Goal: Communication & Community: Answer question/provide support

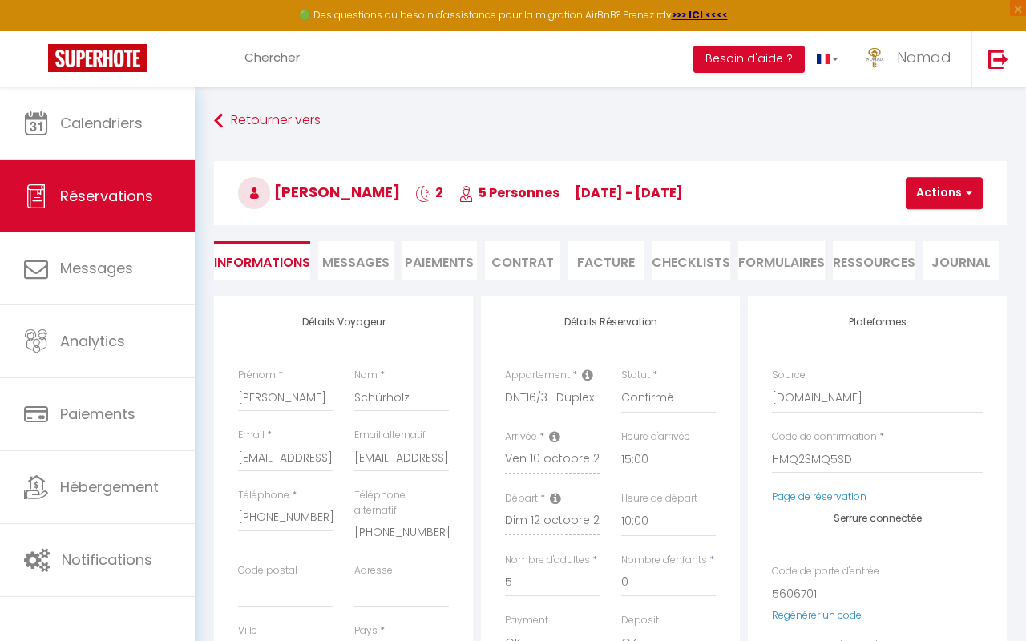
select select
select select "61101"
select select "15:00"
select select "10:00"
select select "1"
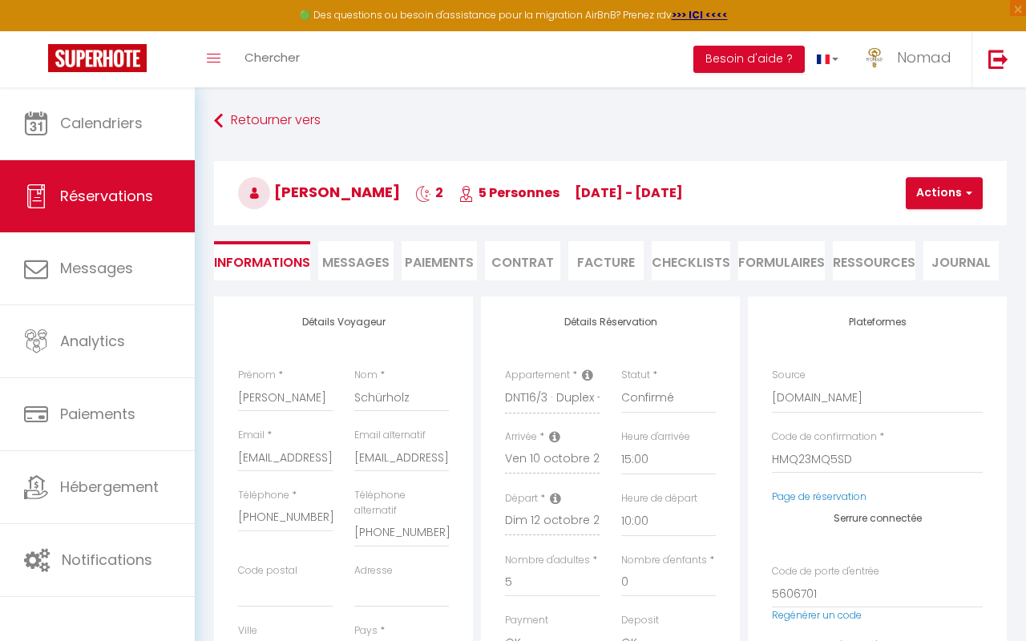
scroll to position [204, 0]
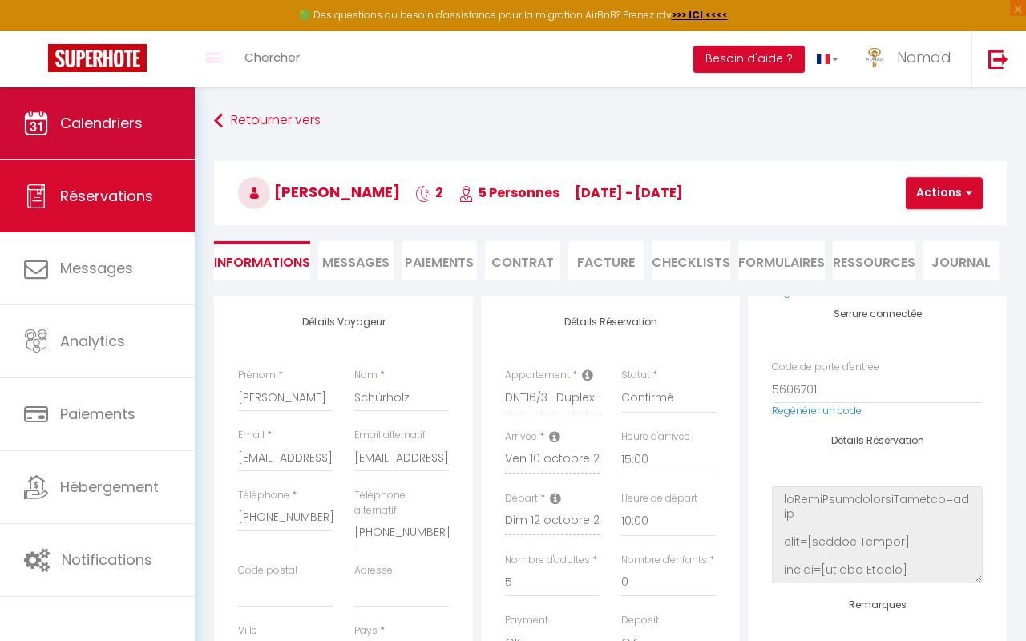
select select
checkbox input "false"
select select
checkbox input "false"
click at [95, 130] on span "Calendriers" at bounding box center [101, 123] width 83 height 20
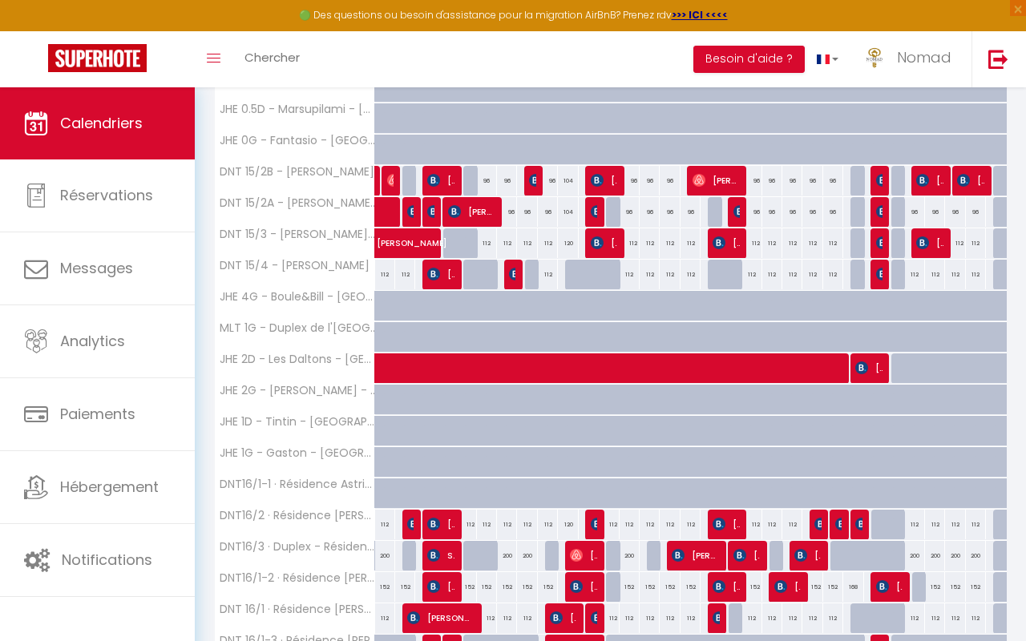
scroll to position [383, 0]
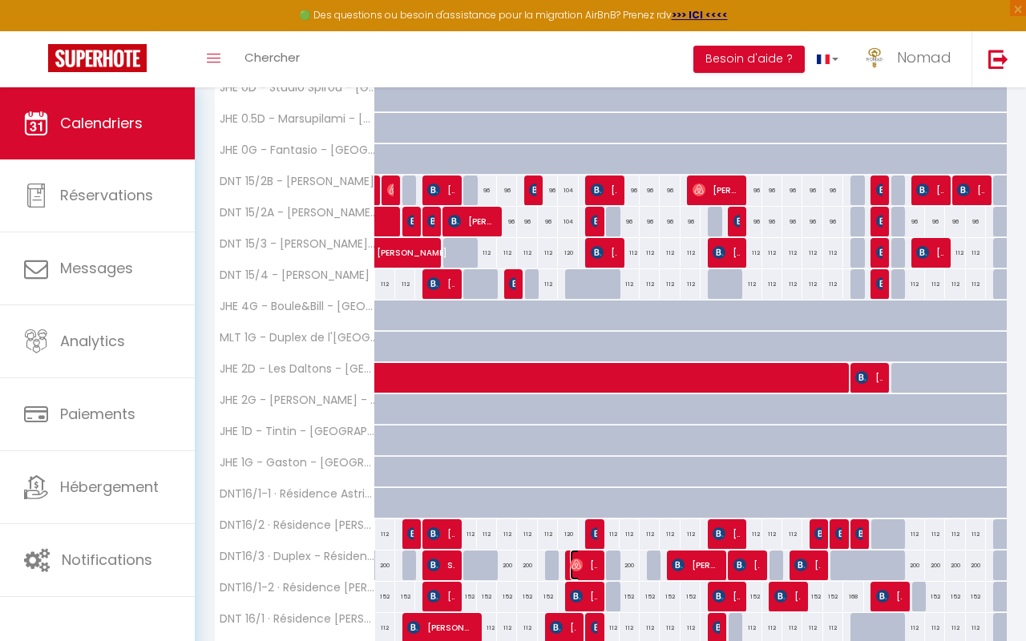
click at [593, 569] on span "[PERSON_NAME]" at bounding box center [583, 565] width 26 height 30
select select "OK"
select select "1"
select select "0"
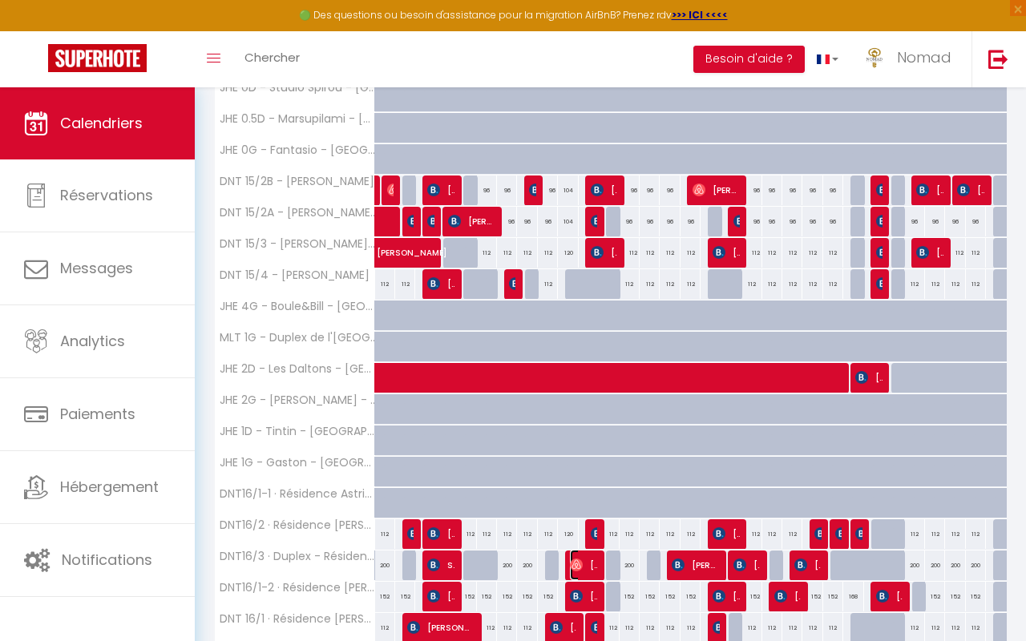
select select "1"
select select
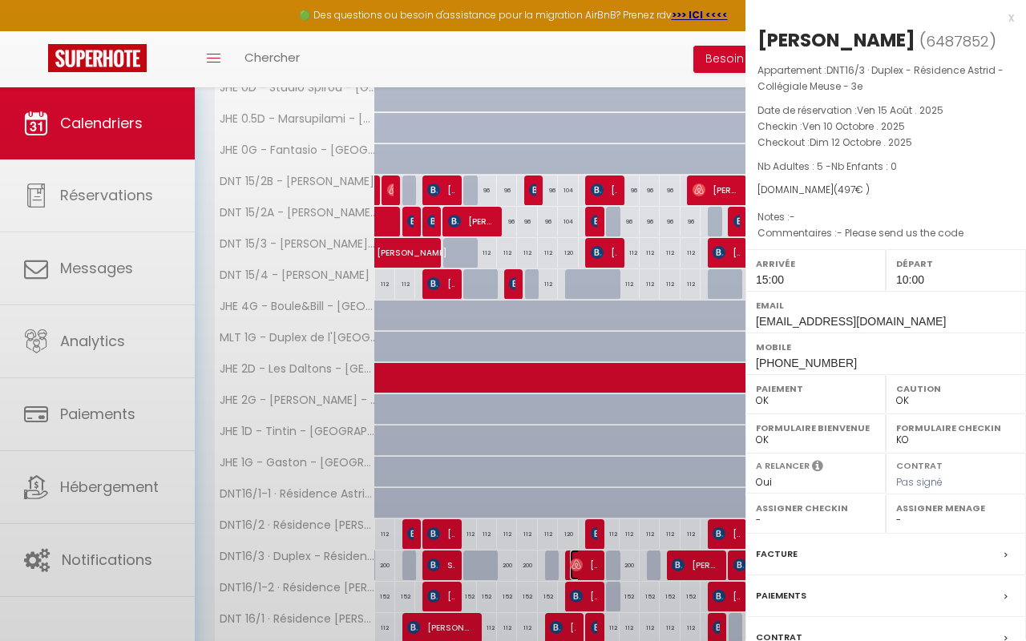
select select "21644"
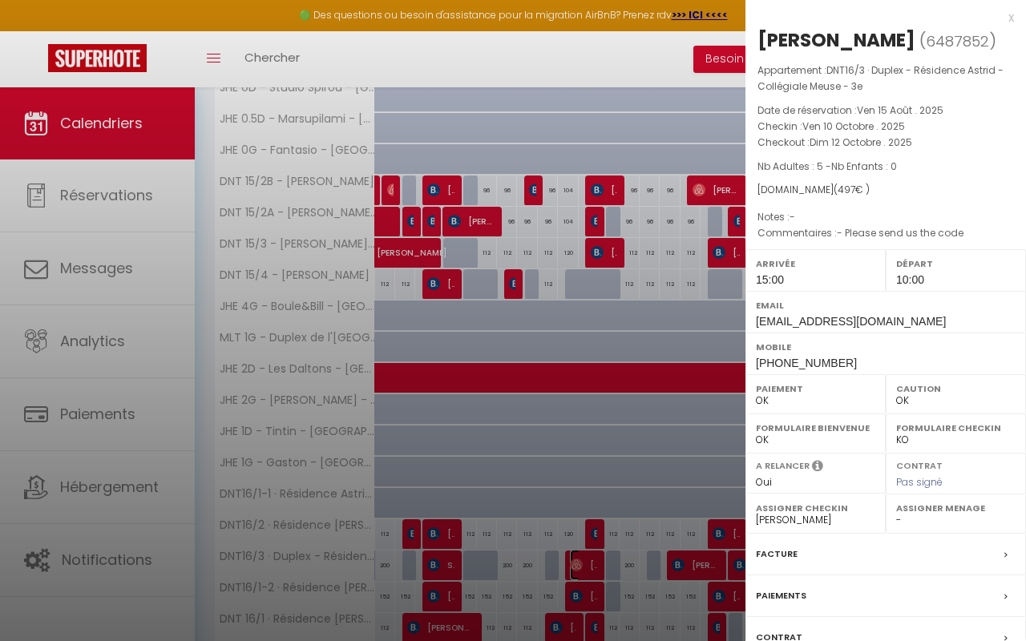
scroll to position [147, 0]
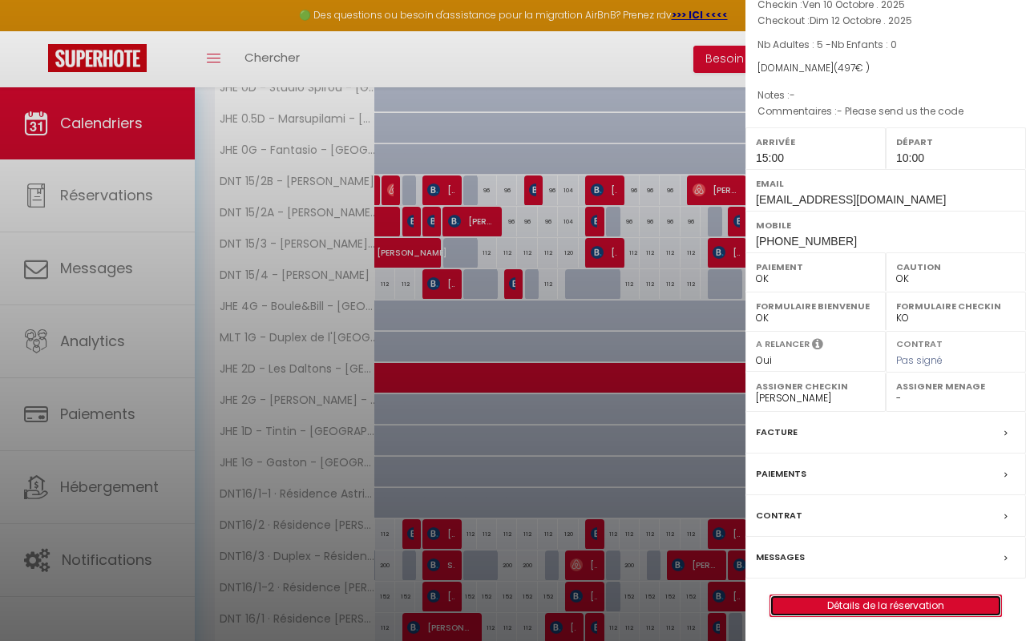
click at [846, 602] on link "Détails de la réservation" at bounding box center [885, 605] width 231 height 21
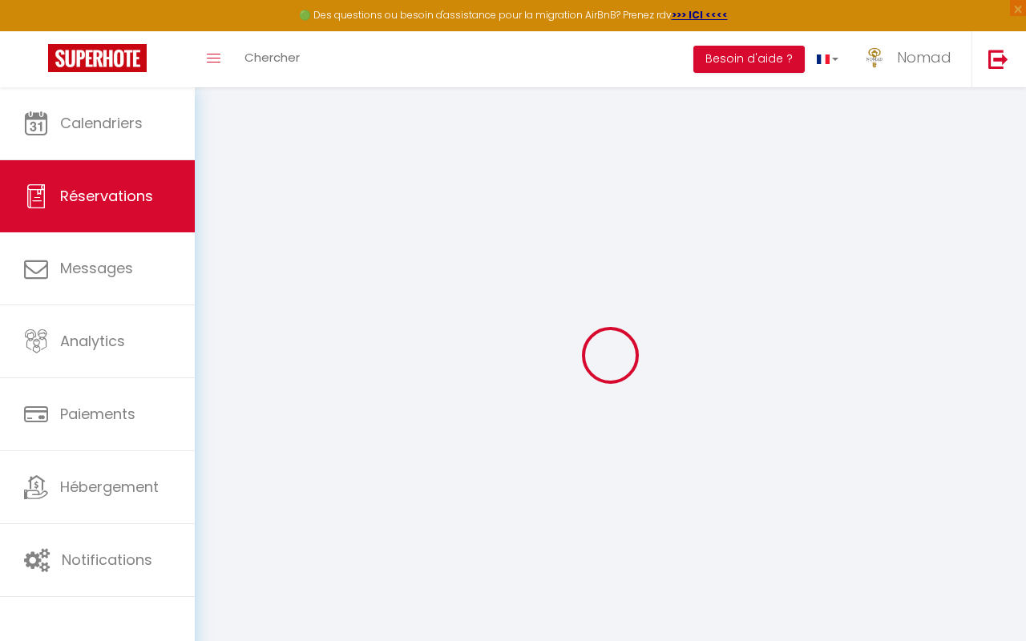
type input "[PERSON_NAME]"
type input "Schürholz"
type input "[EMAIL_ADDRESS][DOMAIN_NAME]"
type input "[PERSON_NAME][EMAIL_ADDRESS][DOMAIN_NAME]"
type input "[PHONE_NUMBER]"
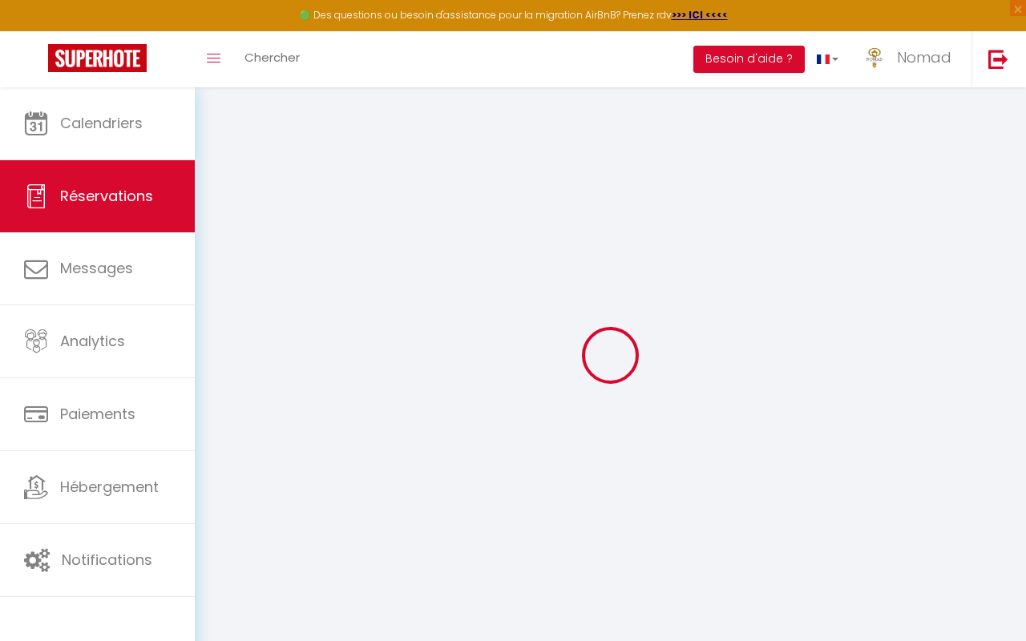
type input "[PHONE_NUMBER]"
select select
type input "14.91"
select select "61101"
select select "1"
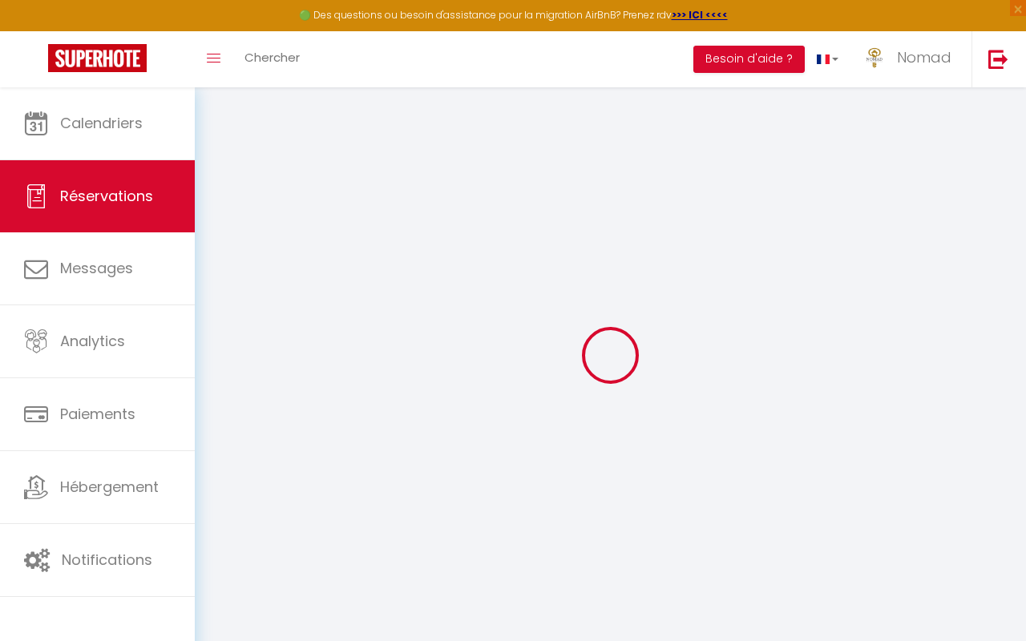
select select
type input "5"
select select "12"
select select
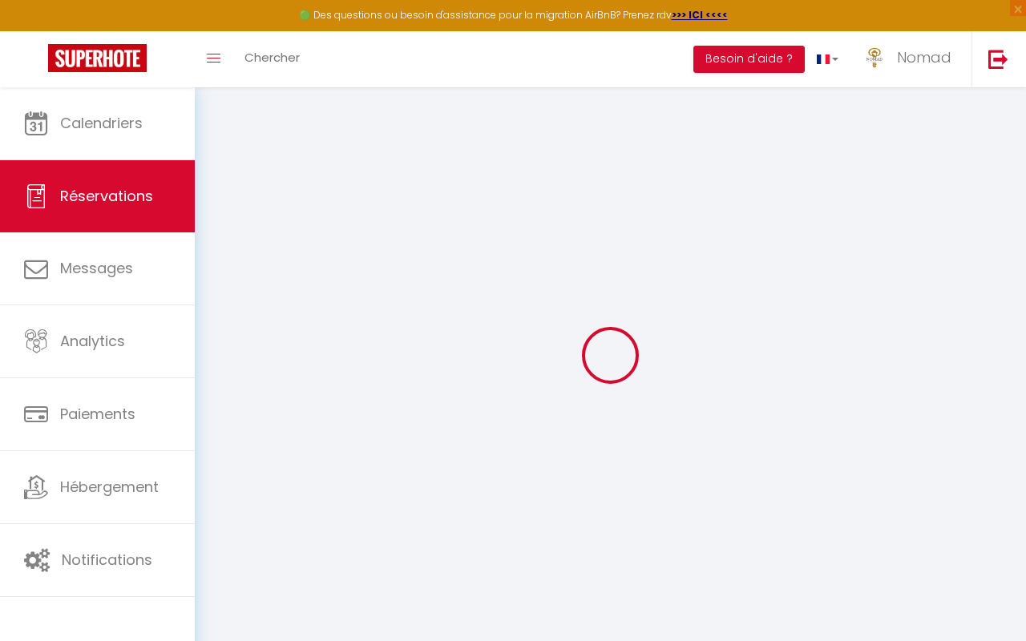
type input "497"
checkbox input "false"
type input "0"
select select "1"
type input "0"
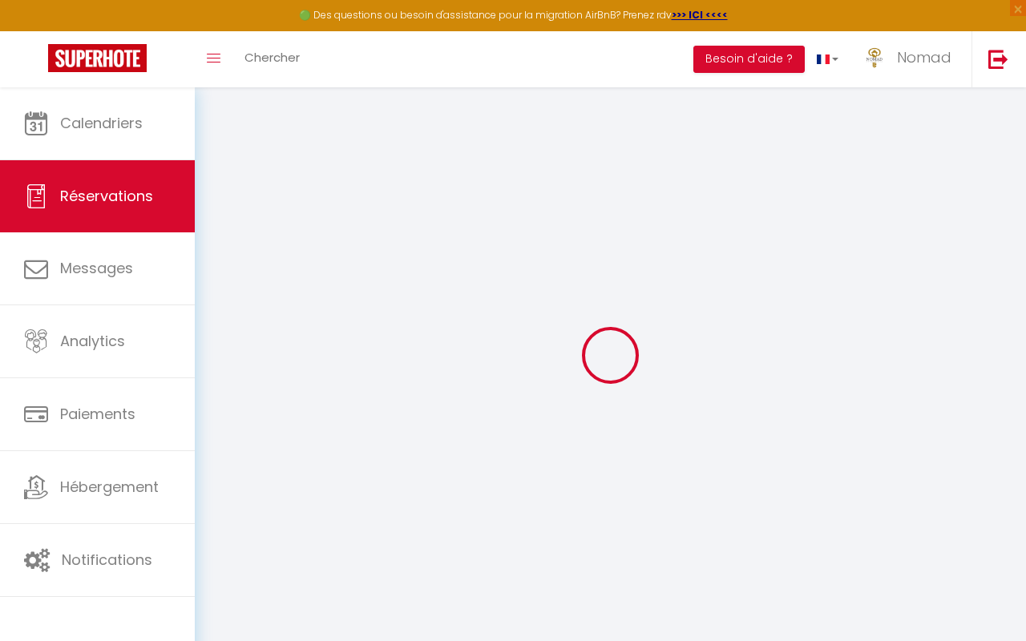
type input "0"
select select
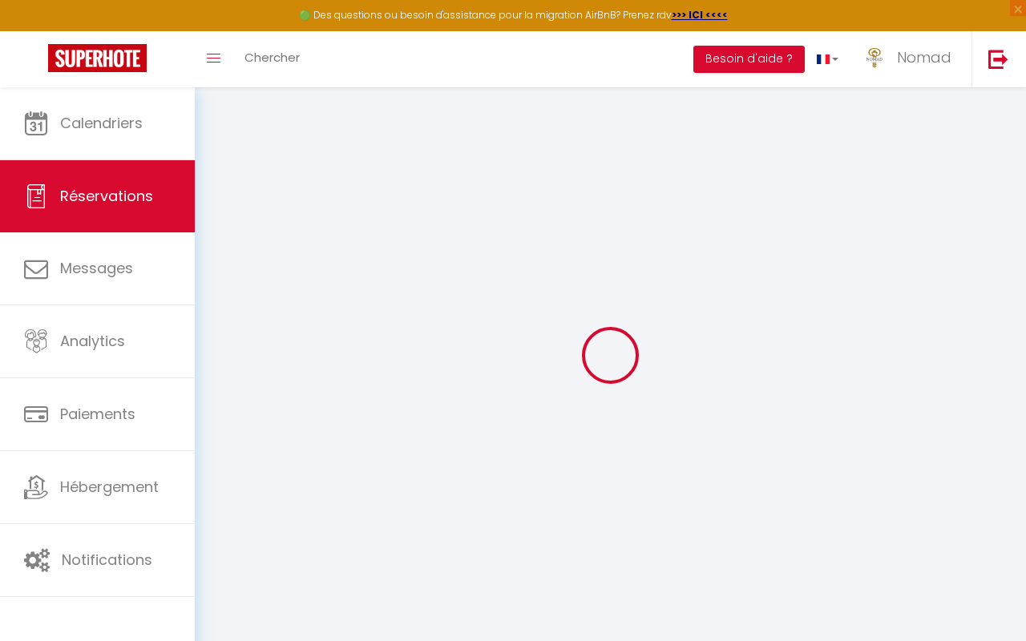
select select "15"
checkbox input "false"
select select
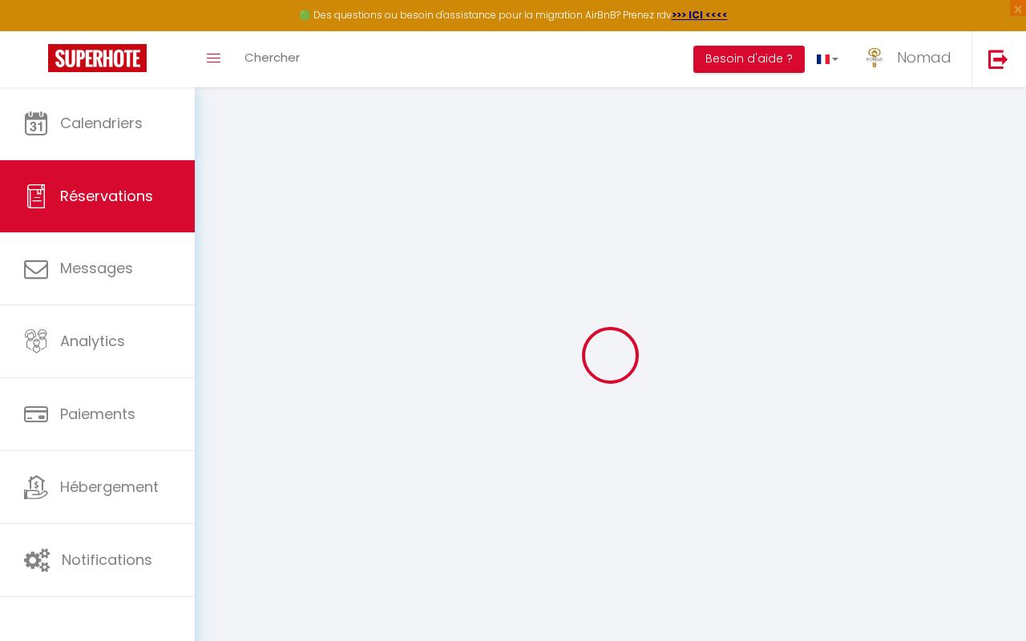
checkbox input "false"
select select
checkbox input "false"
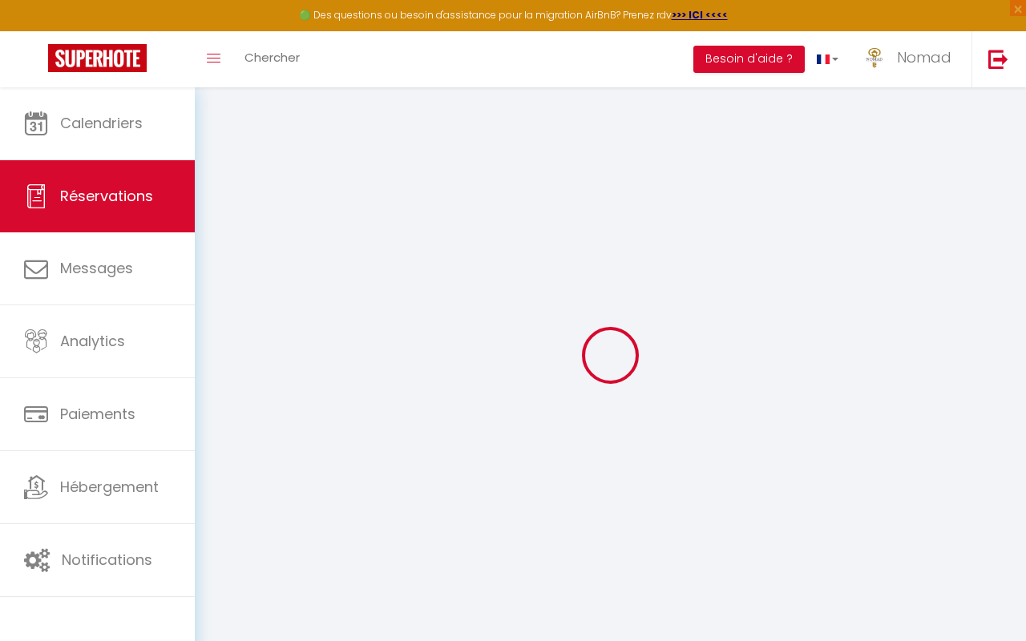
select select
checkbox input "false"
type textarea "- Please send us the code"
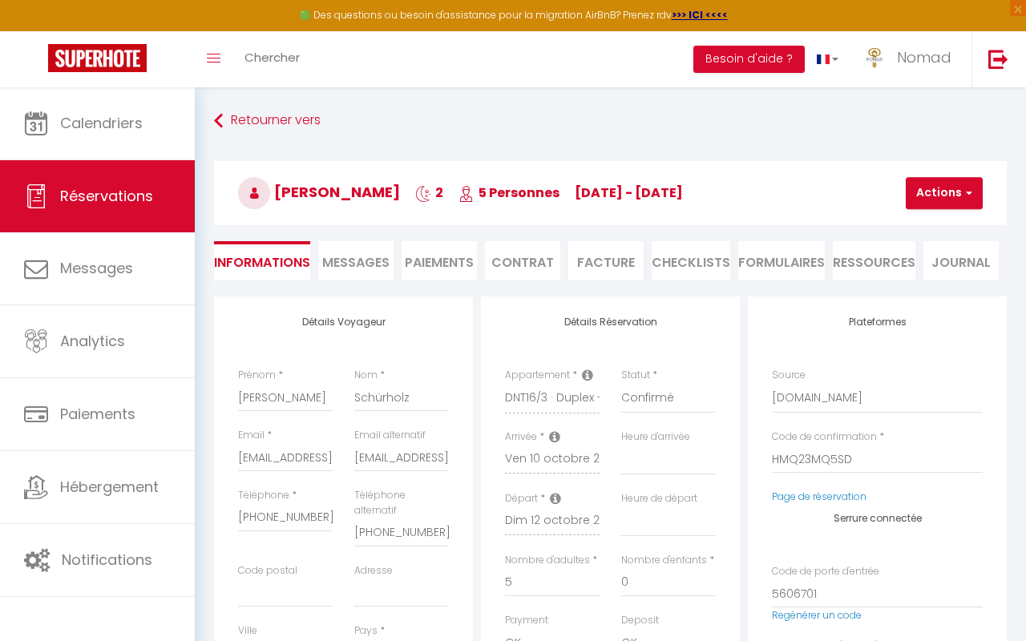
select select
checkbox input "false"
select select
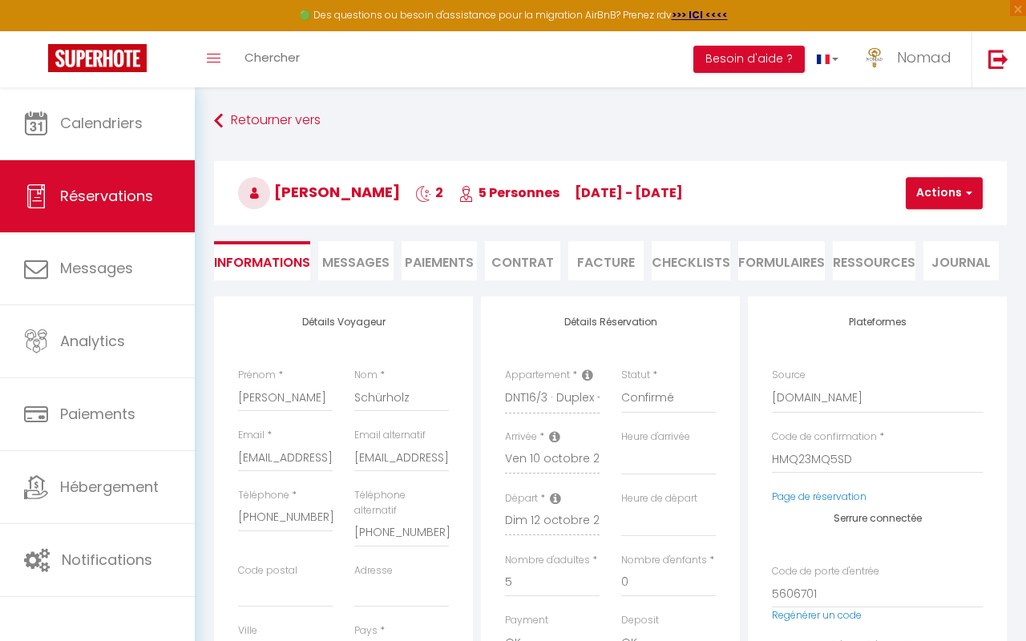
checkbox input "false"
select select "15:00"
select select "10:00"
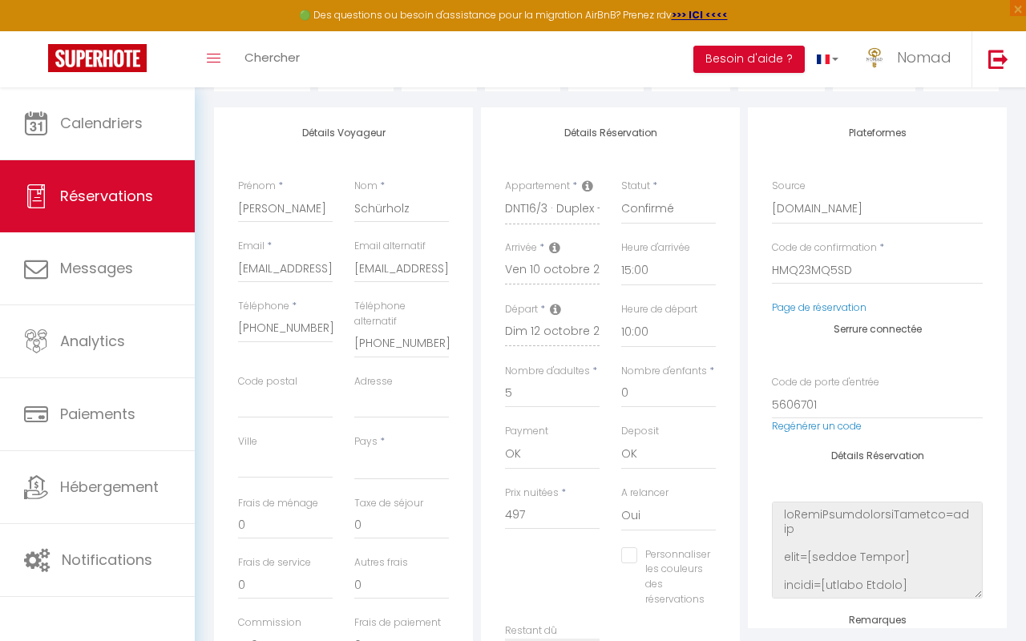
scroll to position [183, 0]
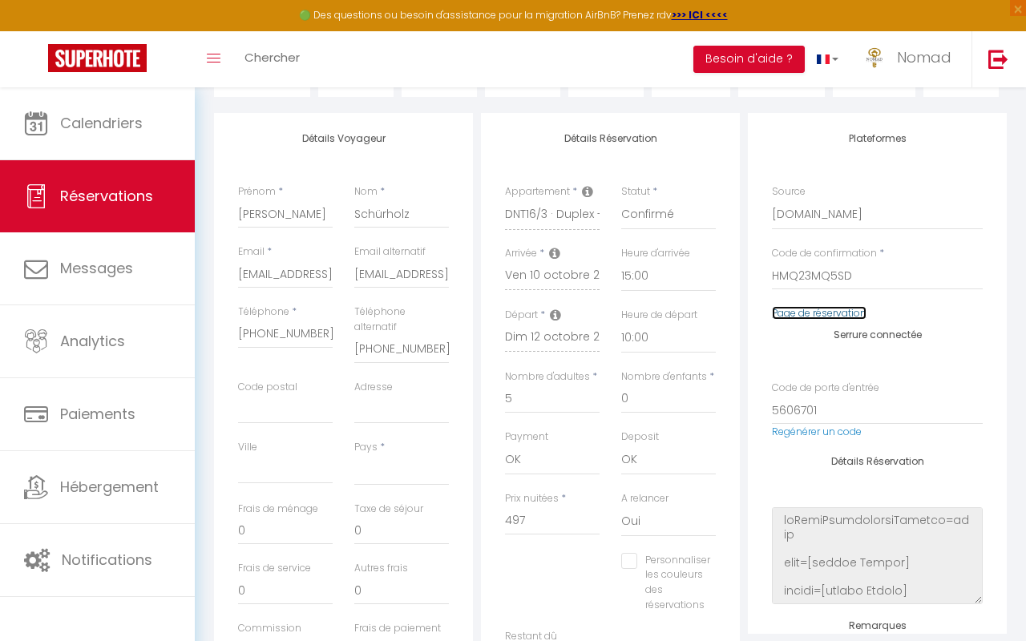
click at [822, 314] on link "Page de réservation" at bounding box center [819, 313] width 95 height 14
click at [816, 313] on link "Page de réservation" at bounding box center [819, 313] width 95 height 14
click at [784, 434] on link "Regénérer un code" at bounding box center [817, 432] width 90 height 14
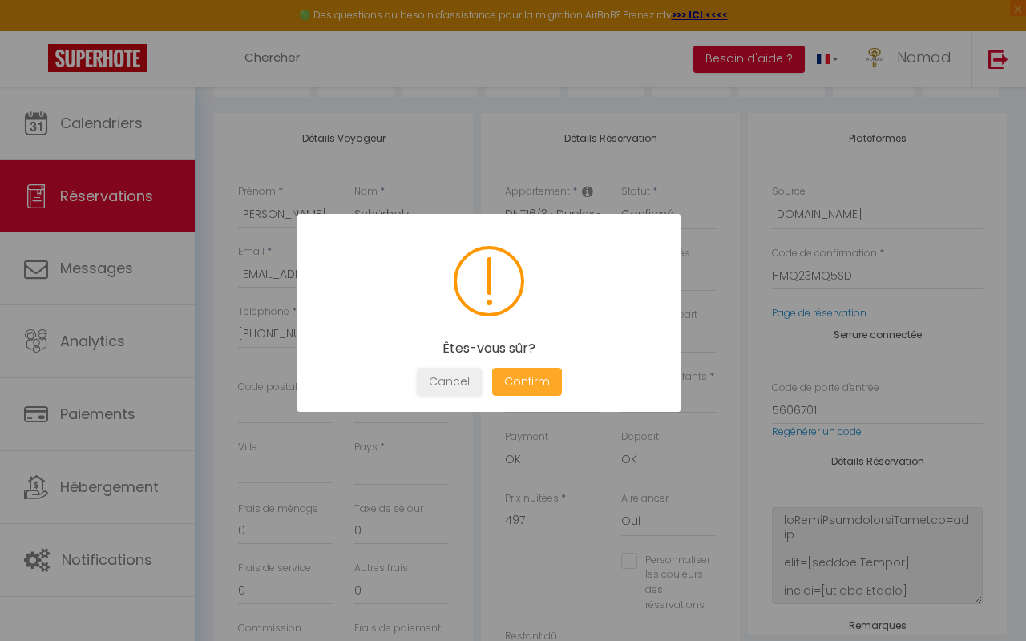
click at [538, 388] on button "Confirm" at bounding box center [527, 382] width 70 height 28
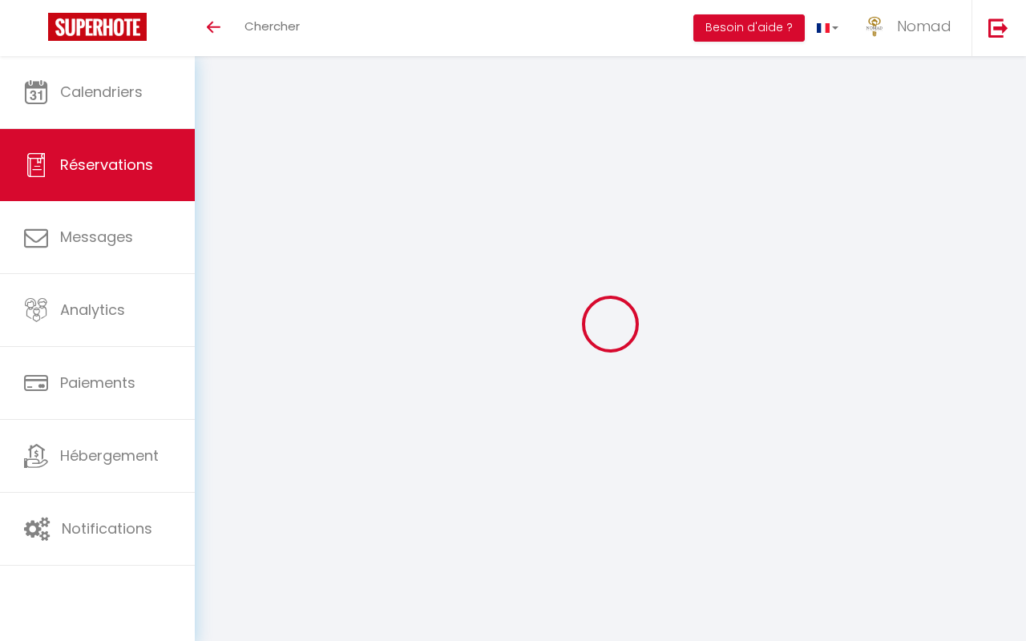
scroll to position [56, 0]
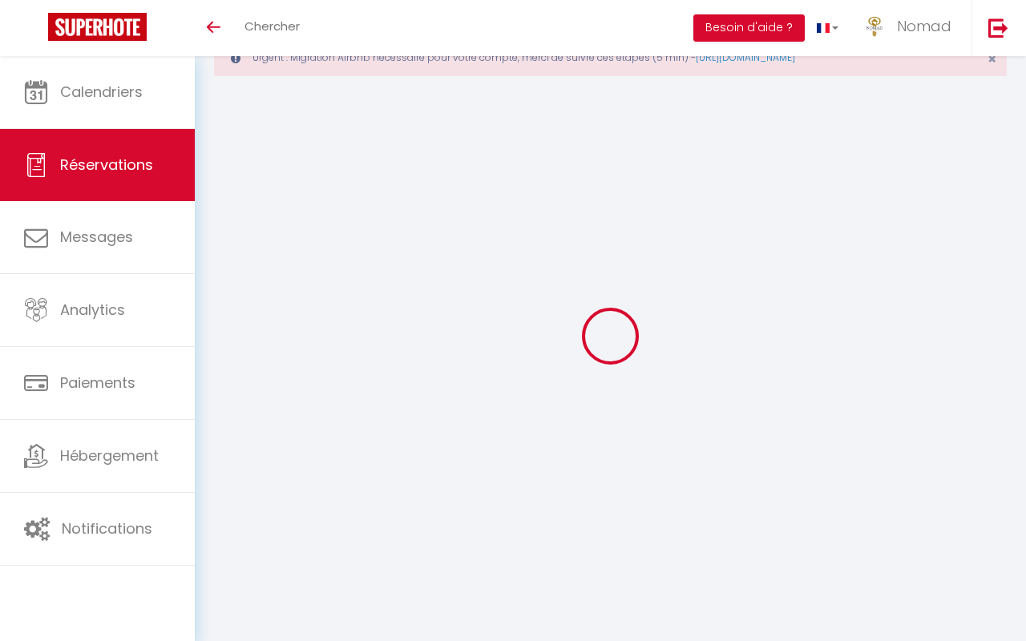
select select
checkbox input "false"
select select
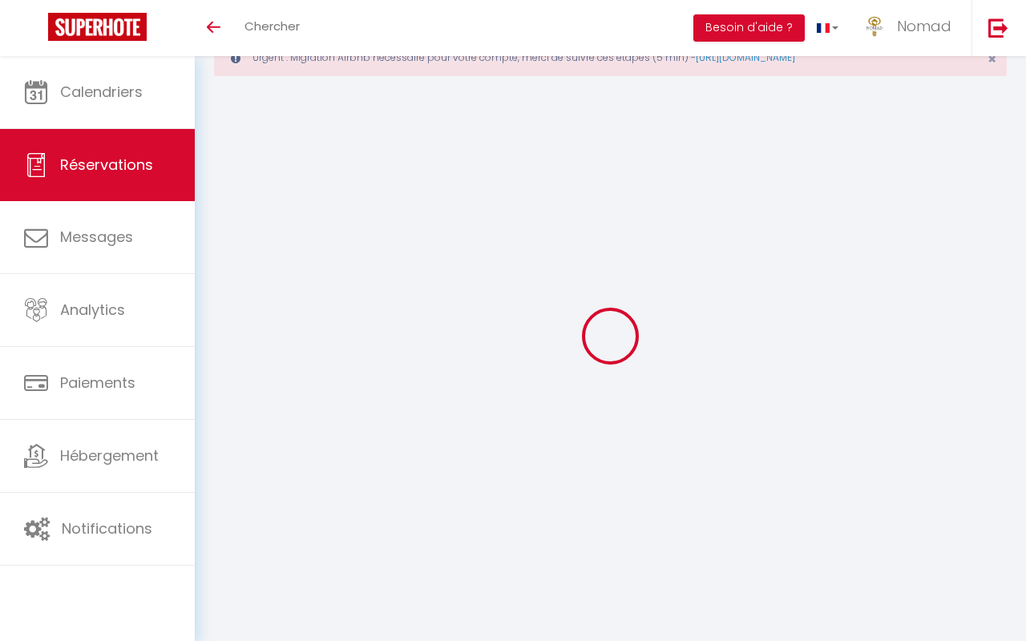
select select
checkbox input "false"
type textarea "- Please send us the code"
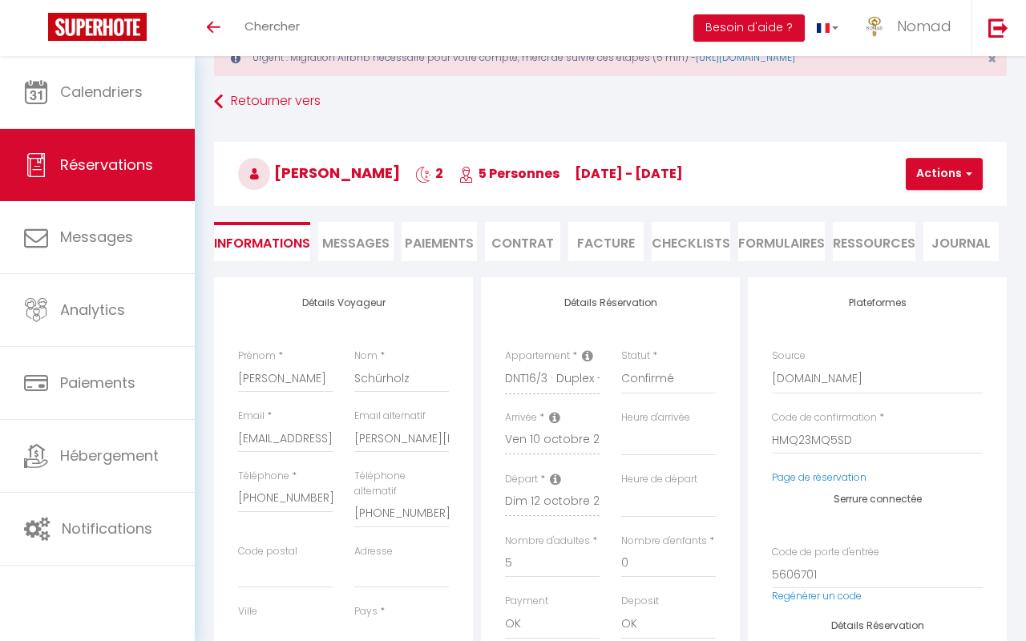
select select
checkbox input "false"
select select
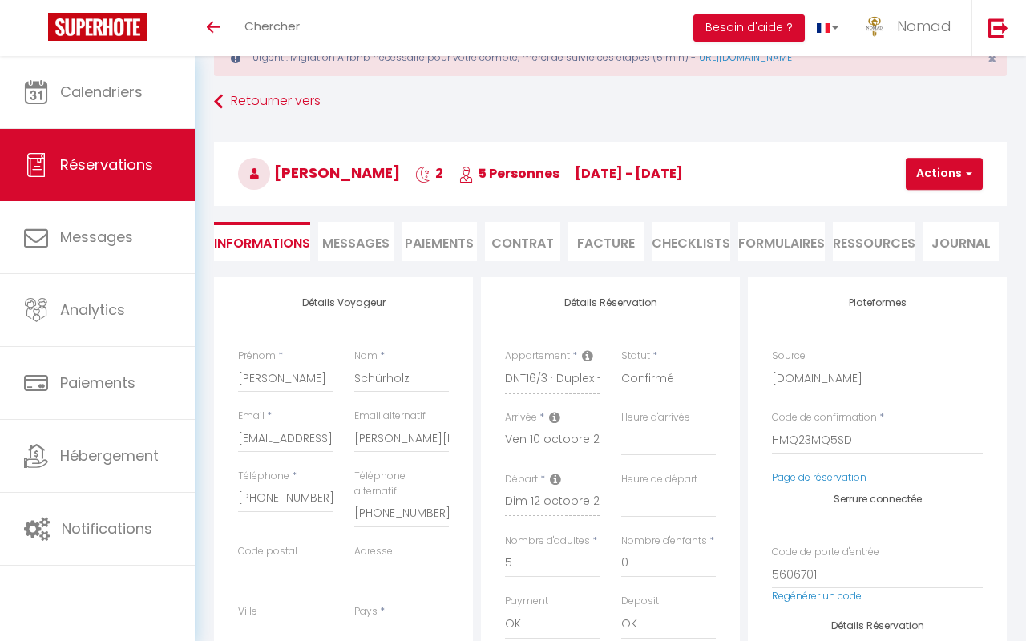
checkbox input "false"
select select "15:00"
select select "10:00"
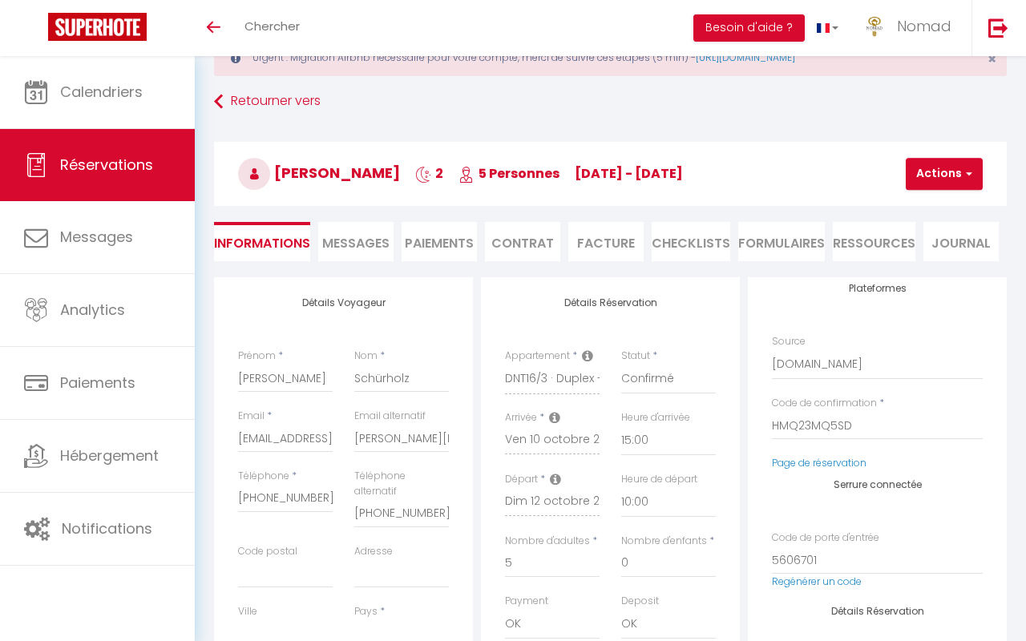
scroll to position [20, 0]
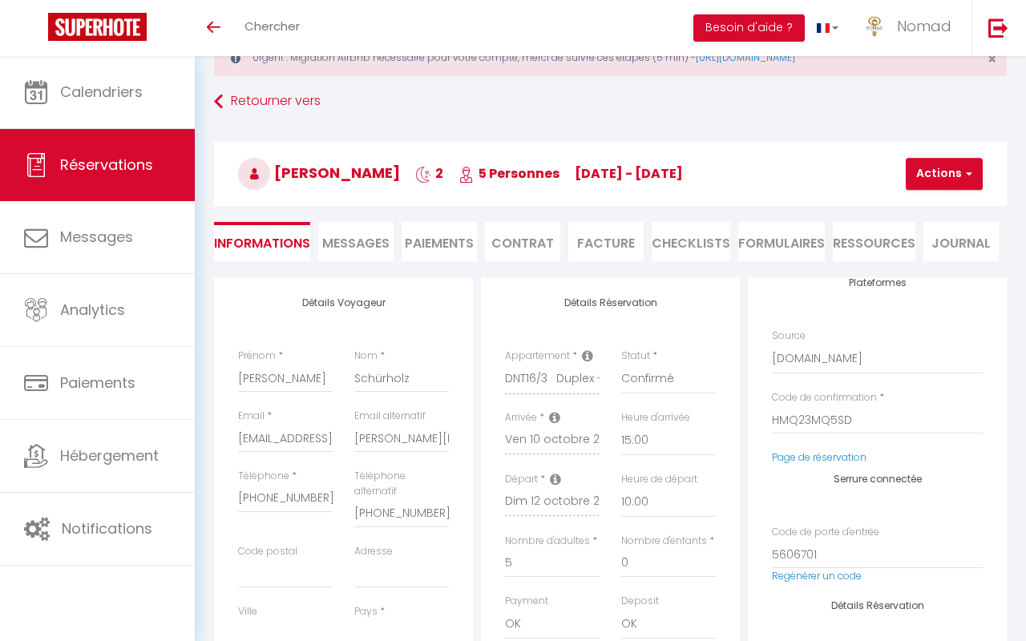
click at [366, 236] on span "Messages" at bounding box center [355, 243] width 67 height 18
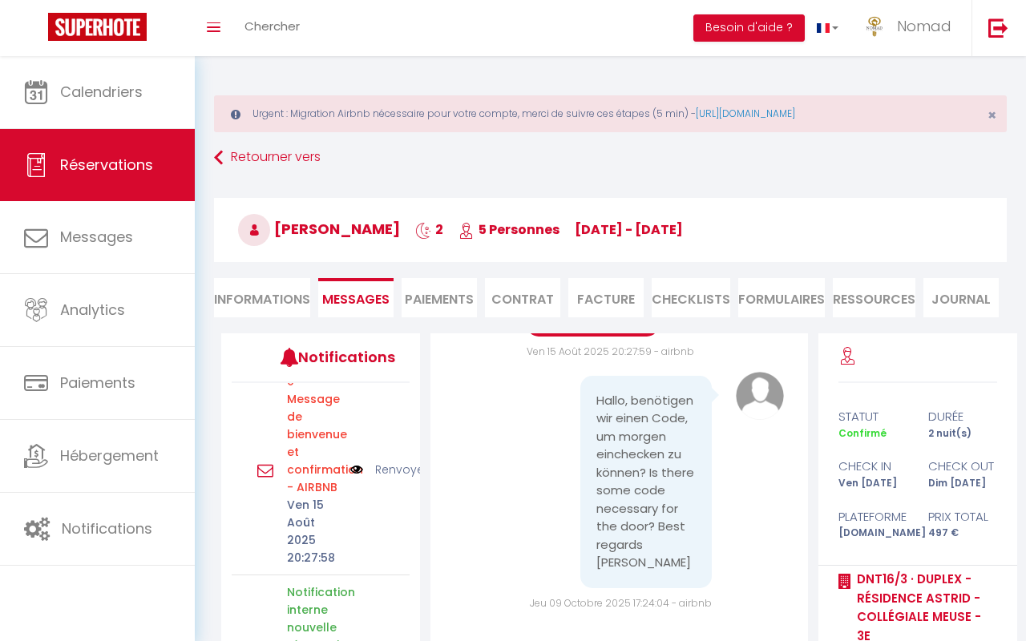
scroll to position [618, 0]
click at [394, 458] on link "Renvoyer" at bounding box center [401, 467] width 53 height 18
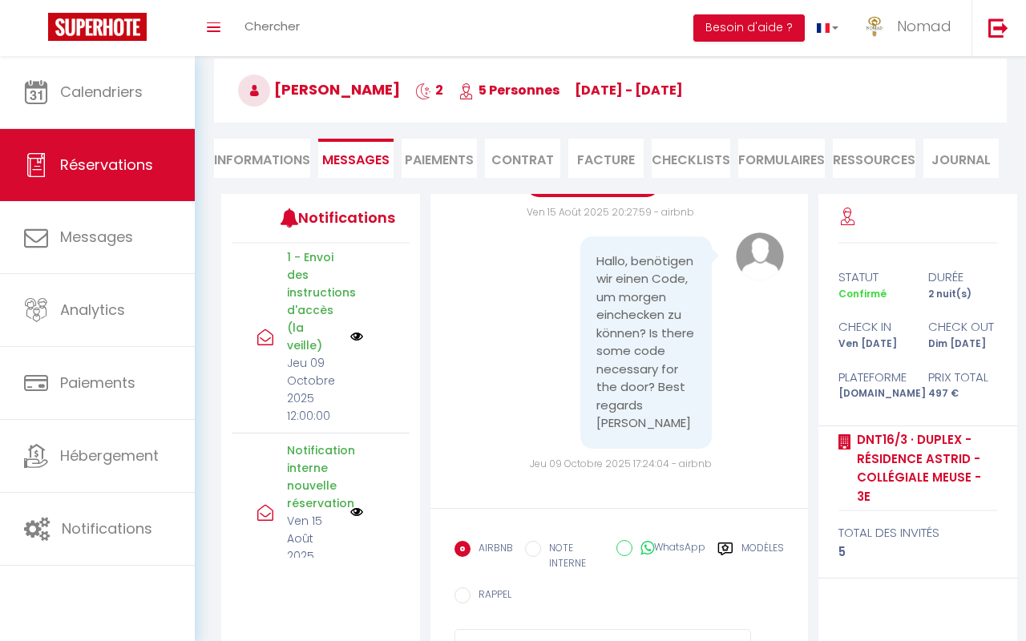
scroll to position [591, 0]
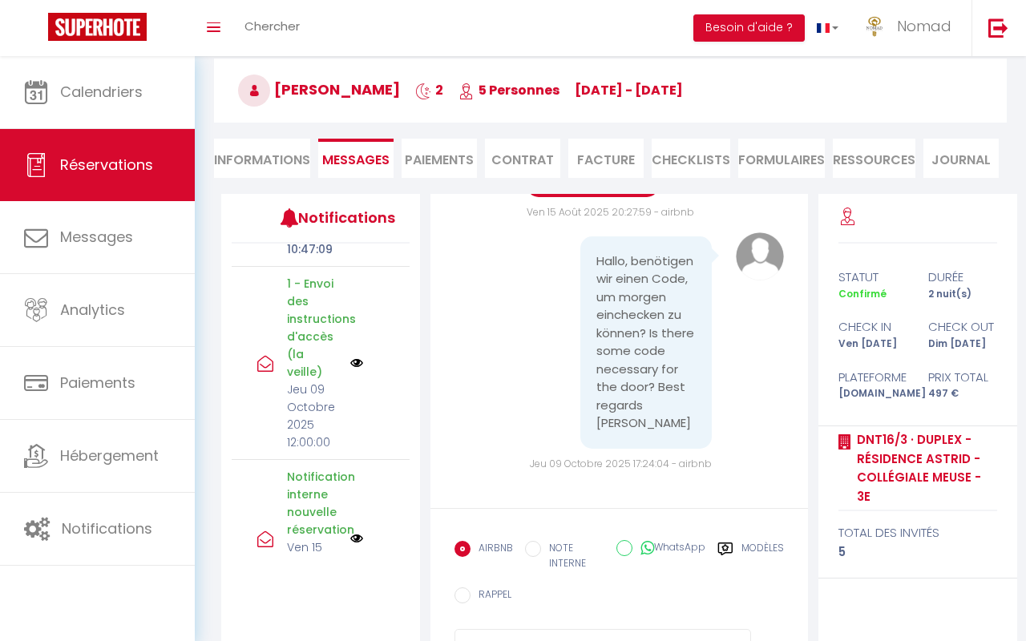
click at [357, 357] on img at bounding box center [356, 363] width 13 height 13
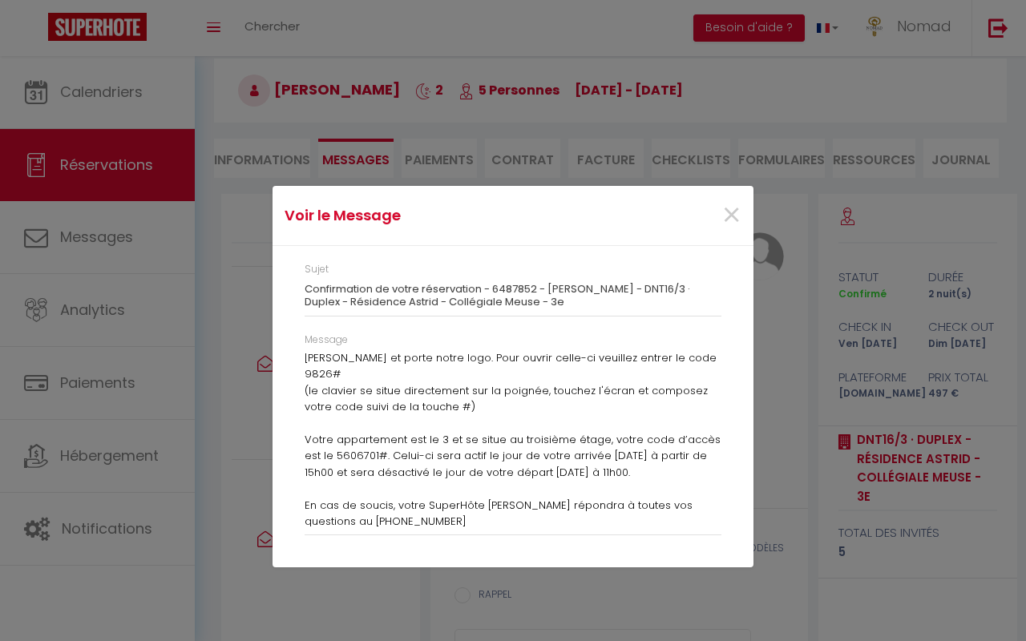
scroll to position [154, 0]
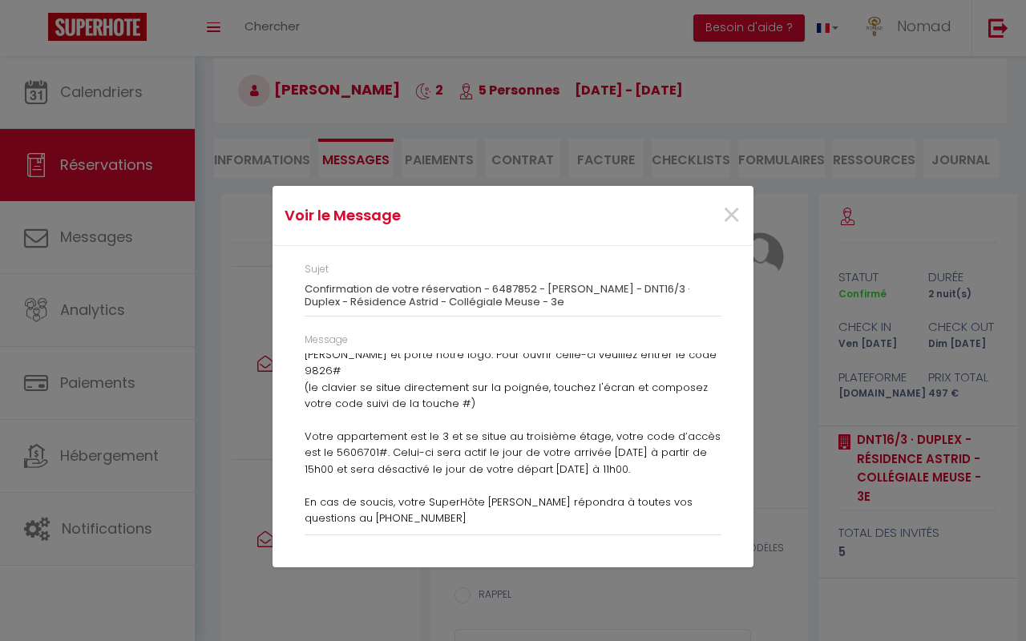
click at [329, 594] on div "Voir le Message × Sujet Confirmation de votre réservation - 6487852 - [PERSON_N…" at bounding box center [512, 320] width 481 height 641
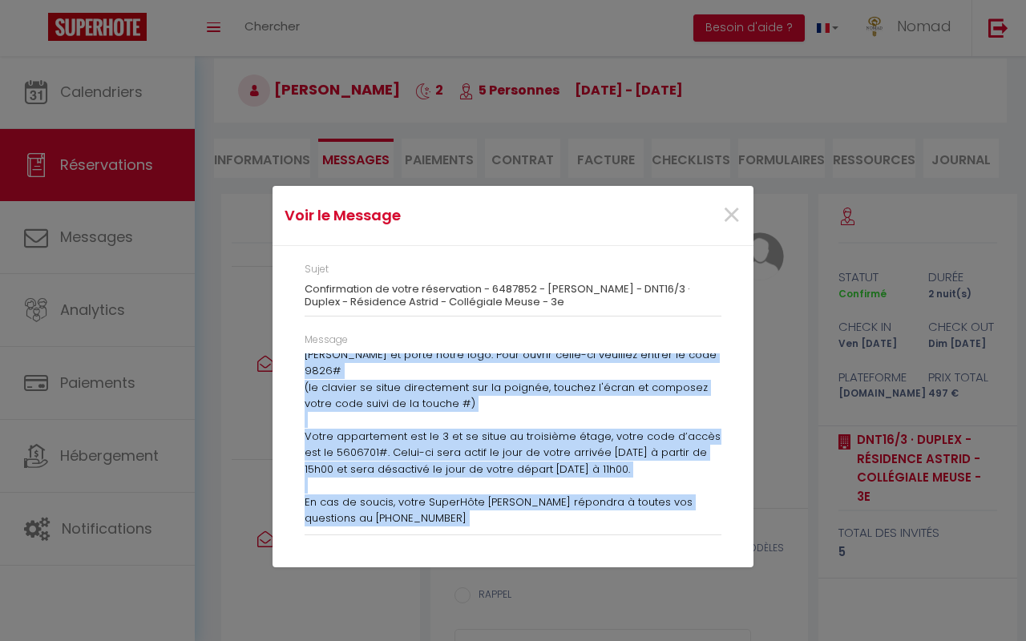
drag, startPoint x: 304, startPoint y: 359, endPoint x: 476, endPoint y: 532, distance: 243.6
click at [476, 532] on div "Message [PERSON_NAME], Nous nous réjouissons à l’idée de vous accueillir à Dina…" at bounding box center [512, 434] width 417 height 203
copy div "Loremip Dolorsita, Cons adip elitseddoei t i’utla et dolo magnaaliqu e Admini v…"
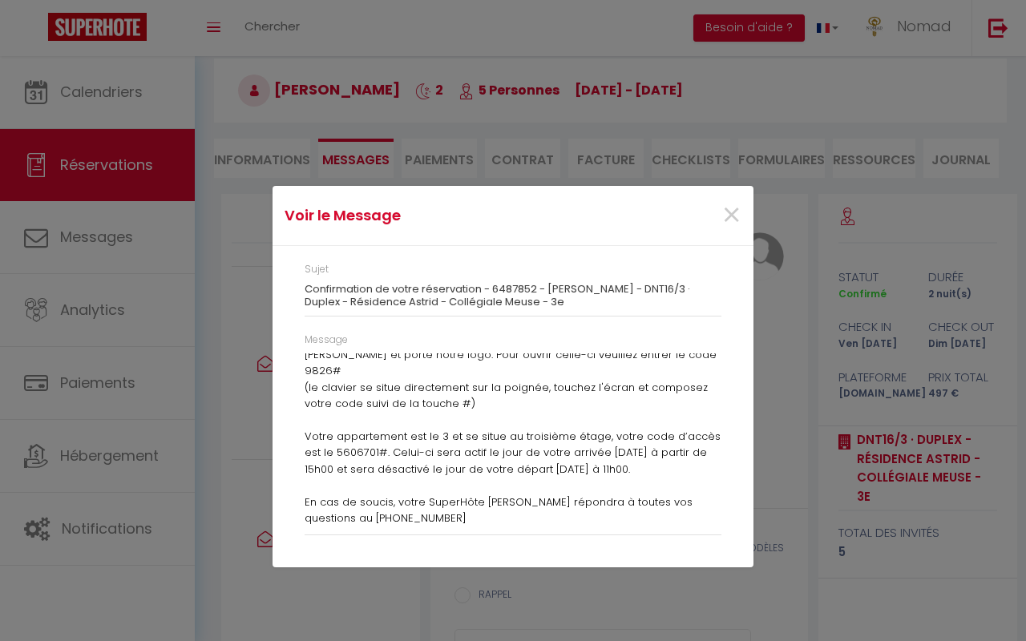
click at [382, 156] on div "Voir le Message × Sujet Confirmation de votre réservation - 6487852 - [PERSON_N…" at bounding box center [512, 320] width 481 height 641
click at [373, 164] on div "Voir le Message × Sujet Confirmation de votre réservation - 6487852 - [PERSON_N…" at bounding box center [512, 320] width 481 height 641
click at [733, 217] on span "×" at bounding box center [731, 215] width 20 height 48
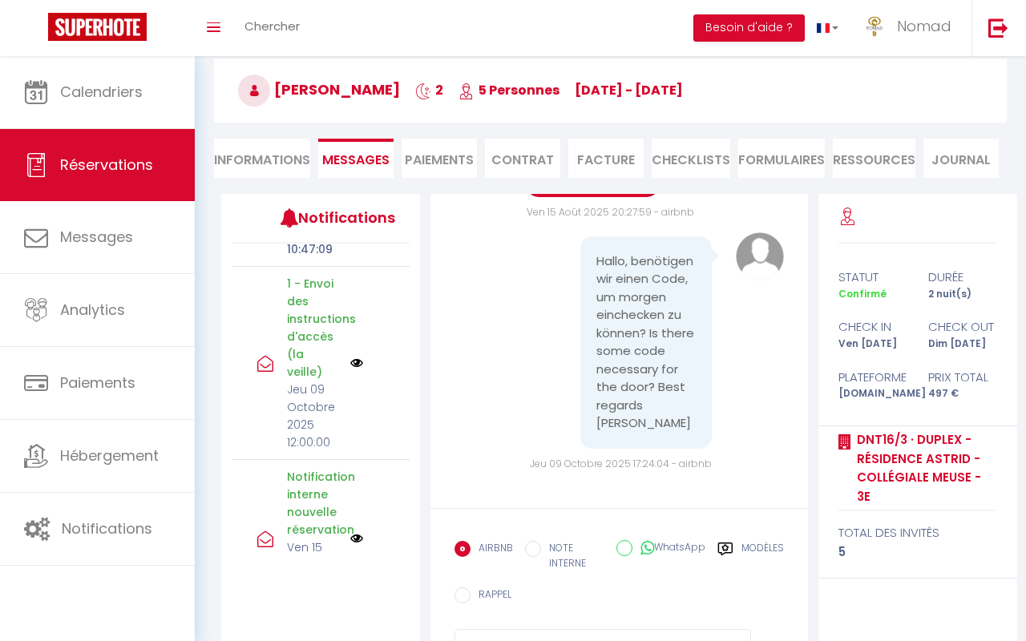
scroll to position [215, 0]
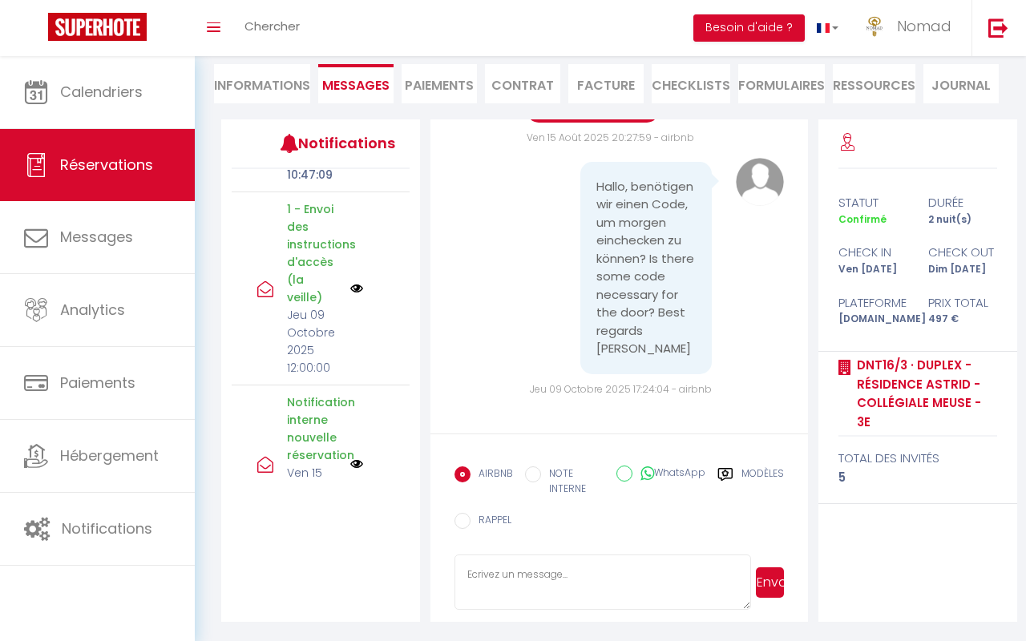
click at [533, 593] on textarea at bounding box center [602, 582] width 296 height 56
paste textarea "[PERSON_NAME], Nous nous réjouissons à l’idée de vous accueillir à Dinant au DN…"
type textarea "[PERSON_NAME], Nous nous réjouissons à l’idée de vous accueillir à Dinant au DN…"
click at [776, 586] on button "Envoyer" at bounding box center [770, 582] width 28 height 30
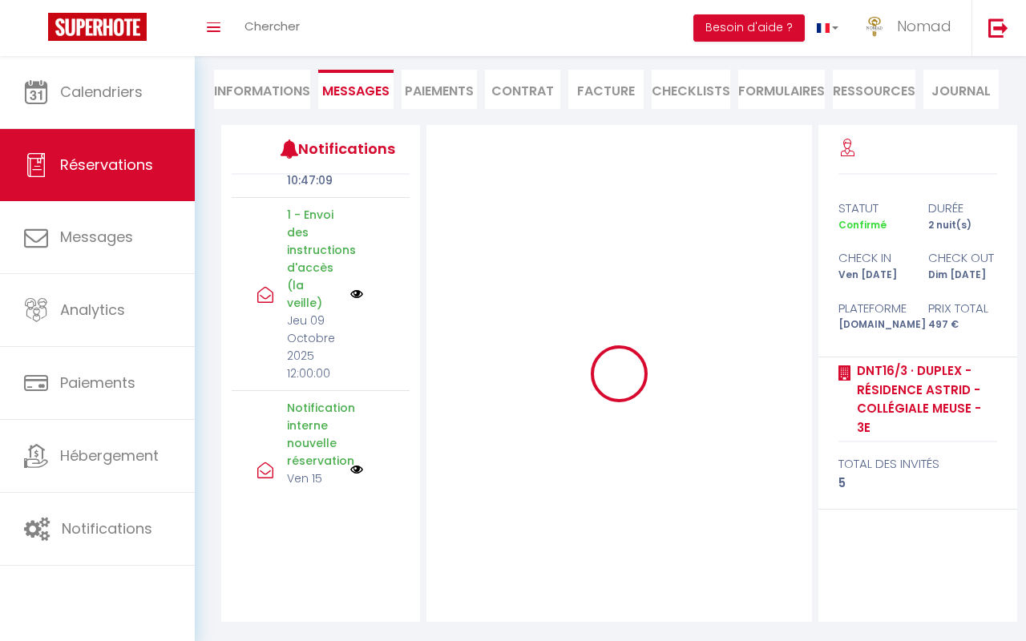
scroll to position [208, 0]
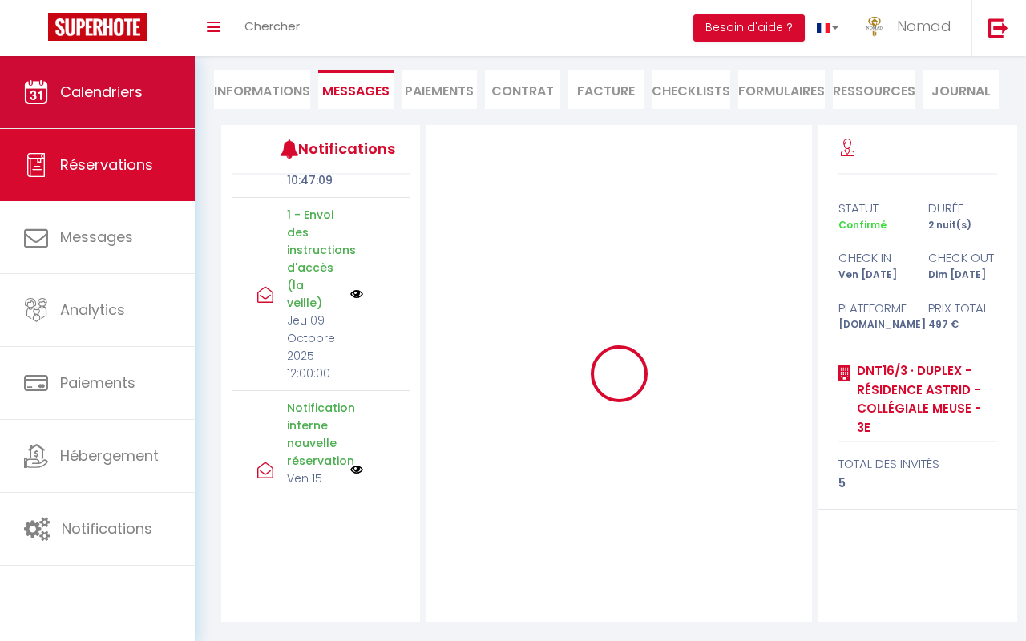
click at [91, 96] on span "Calendriers" at bounding box center [101, 92] width 83 height 20
